Goal: Task Accomplishment & Management: Complete application form

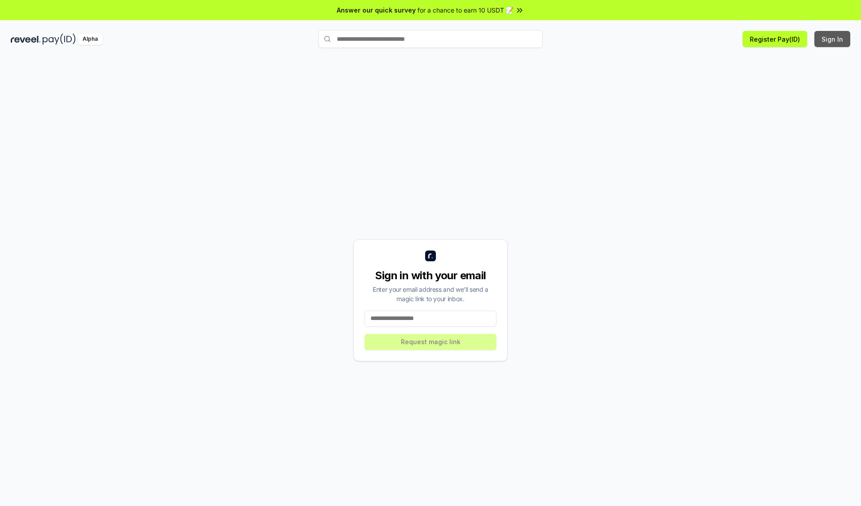
click at [833, 39] on button "Sign In" at bounding box center [833, 39] width 36 height 16
type input "**********"
click at [431, 342] on button "Request magic link" at bounding box center [431, 342] width 132 height 16
